Goal: Use online tool/utility: Utilize a website feature to perform a specific function

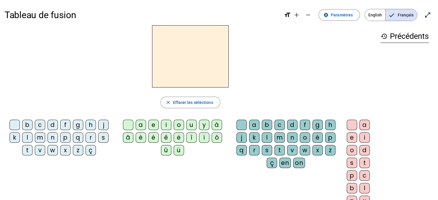
click at [29, 137] on div "l" at bounding box center [27, 137] width 10 height 10
click at [143, 124] on div "a" at bounding box center [141, 125] width 10 height 10
click at [279, 123] on div "c" at bounding box center [279, 125] width 10 height 10
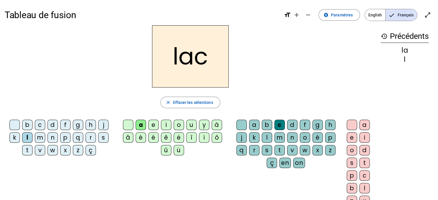
click at [24, 151] on div "t" at bounding box center [27, 150] width 10 height 10
click at [277, 125] on div "c" at bounding box center [279, 125] width 10 height 10
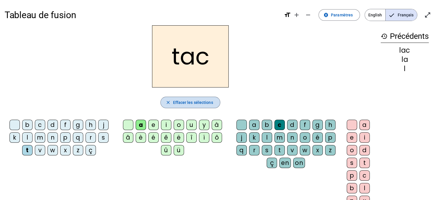
click at [195, 104] on span "Effacer les sélections" at bounding box center [193, 102] width 40 height 7
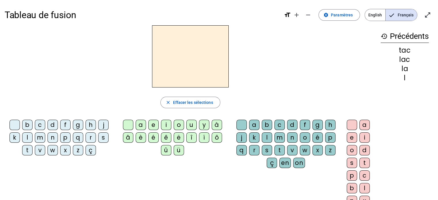
click at [24, 149] on div "t" at bounding box center [27, 150] width 10 height 10
click at [137, 124] on div "a" at bounding box center [141, 125] width 10 height 10
click at [152, 126] on div "e" at bounding box center [153, 125] width 10 height 10
click at [190, 124] on div "u" at bounding box center [191, 125] width 10 height 10
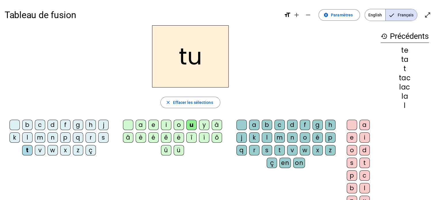
click at [54, 123] on div "d" at bounding box center [53, 125] width 10 height 10
click at [251, 139] on div "k" at bounding box center [254, 137] width 10 height 10
